Goal: Find specific page/section: Find specific page/section

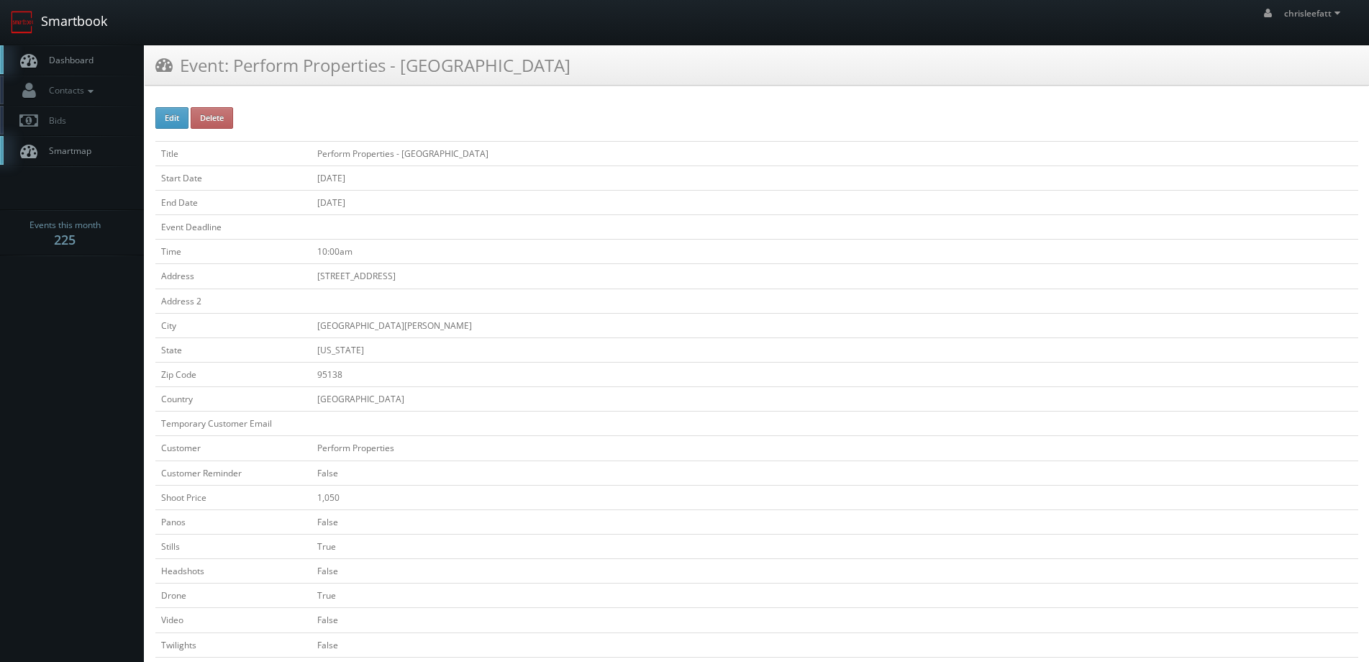
click at [58, 24] on link "Smartbook" at bounding box center [59, 22] width 118 height 45
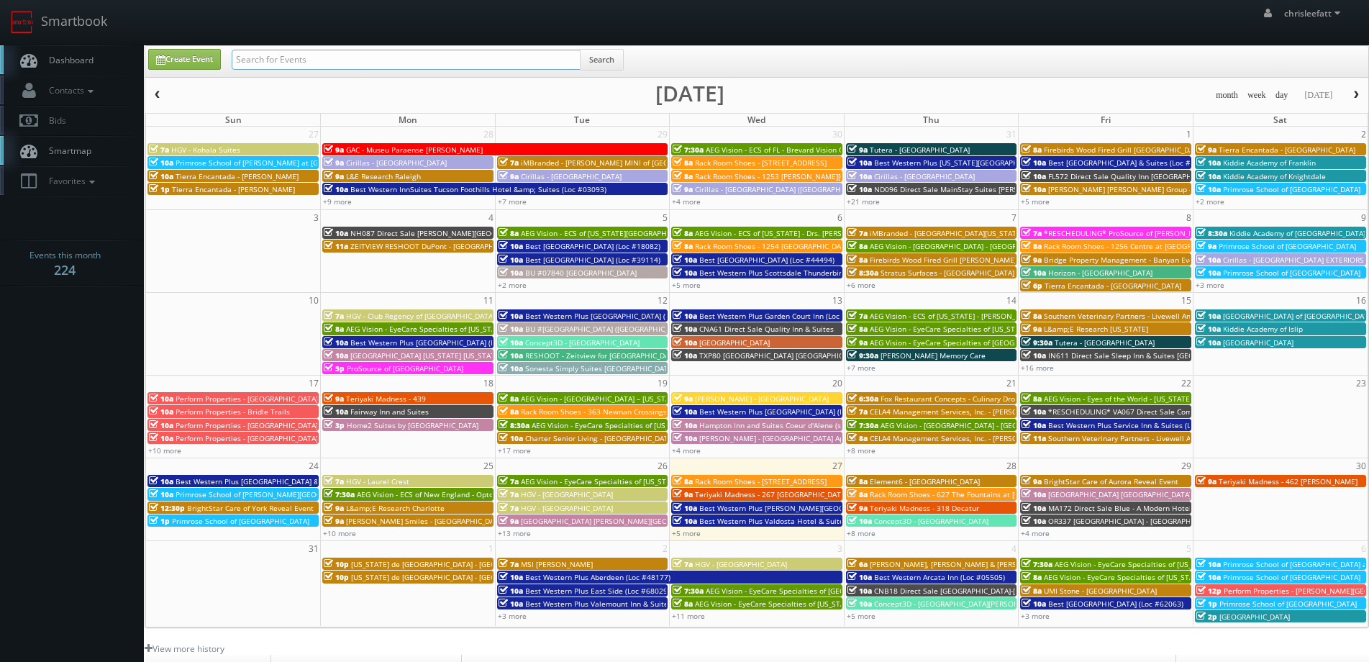
click at [463, 63] on input "text" at bounding box center [406, 60] width 349 height 20
type input "country club gate center"
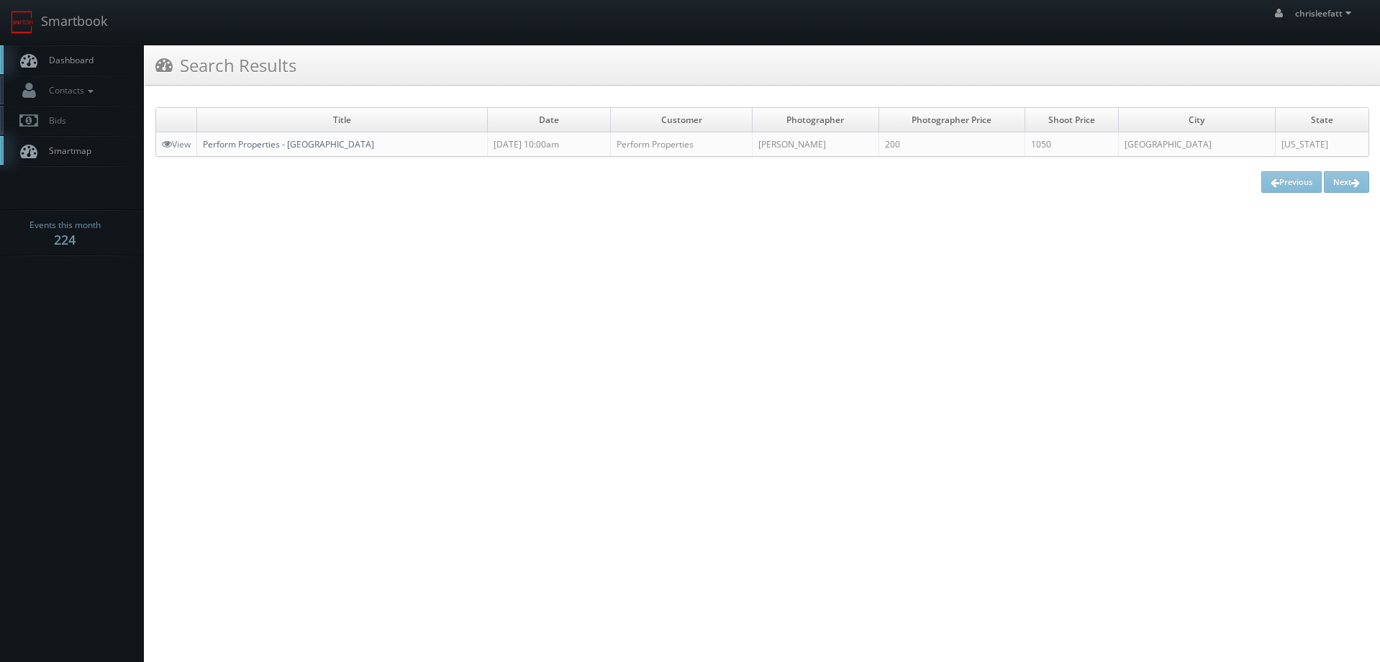
click at [371, 145] on link "Perform Properties - [GEOGRAPHIC_DATA]" at bounding box center [288, 144] width 171 height 12
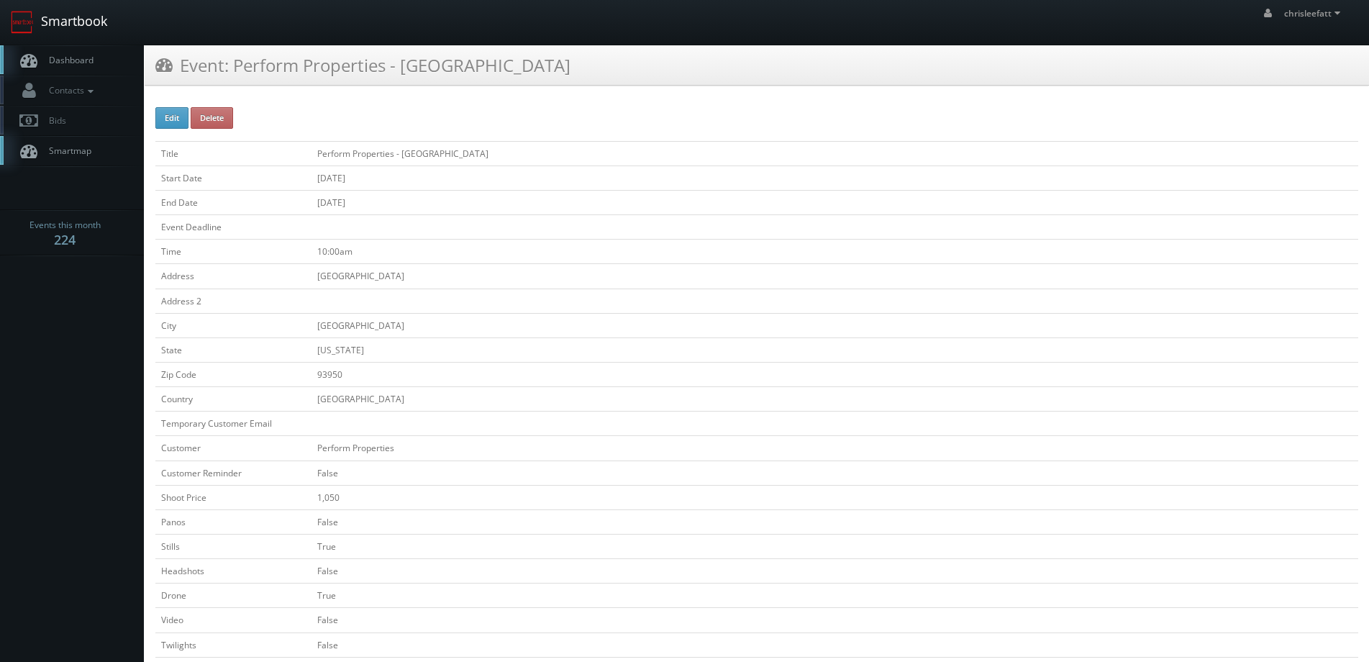
click at [103, 27] on link "Smartbook" at bounding box center [59, 22] width 118 height 45
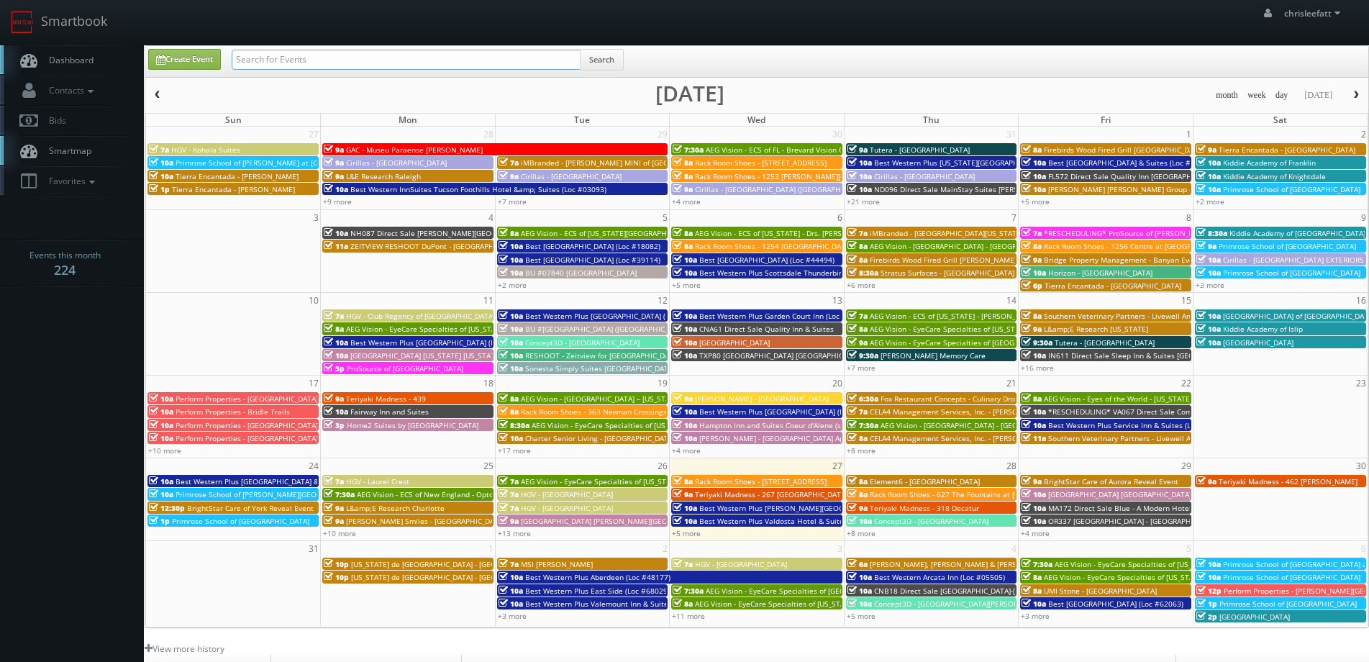
click at [385, 61] on input "text" at bounding box center [406, 60] width 349 height 20
type input "country club village"
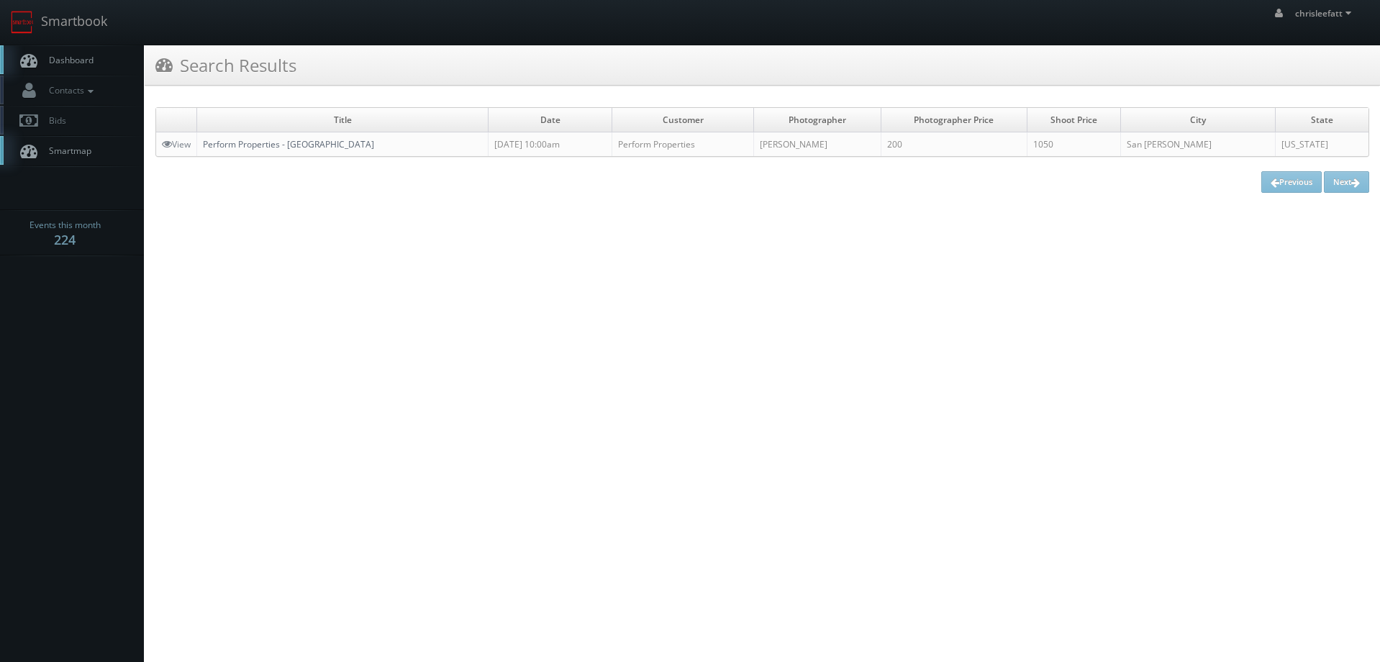
click at [297, 148] on link "Perform Properties - [GEOGRAPHIC_DATA]" at bounding box center [288, 144] width 171 height 12
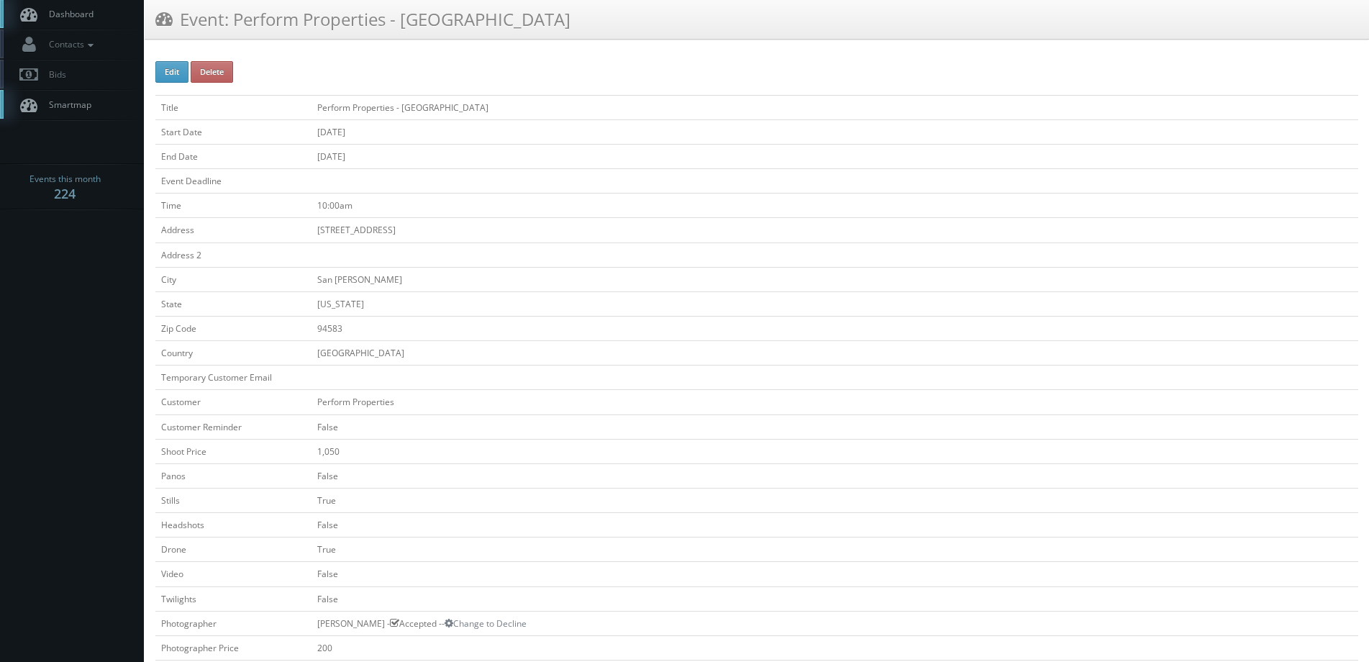
scroll to position [288, 0]
